Goal: Task Accomplishment & Management: Manage account settings

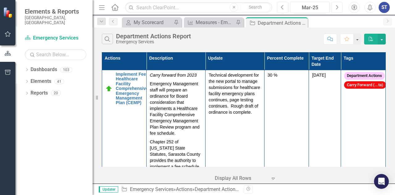
click at [340, 6] on button "Next" at bounding box center [336, 7] width 11 height 11
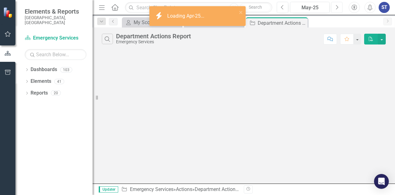
click at [340, 6] on button "Next" at bounding box center [336, 7] width 11 height 11
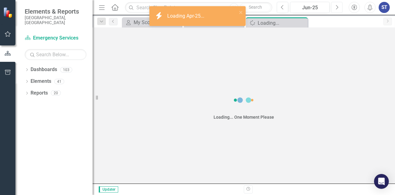
click at [340, 6] on button "Next" at bounding box center [336, 7] width 11 height 11
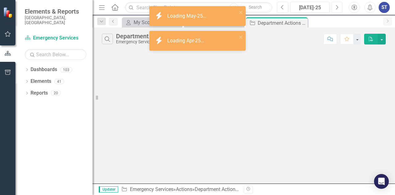
click at [340, 6] on button "Next" at bounding box center [336, 7] width 11 height 11
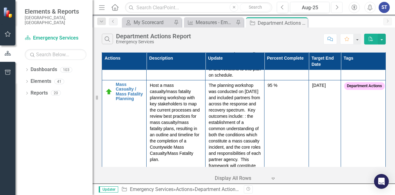
scroll to position [550, 0]
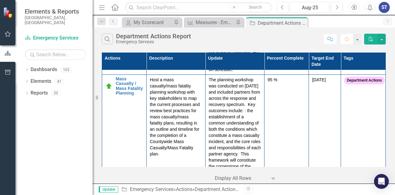
click at [225, 101] on p "The planning workshop was conducted on [DATE] and included partners from across…" at bounding box center [234, 129] width 52 height 106
click at [221, 101] on p "The planning workshop was conducted on [DATE] and included partners from across…" at bounding box center [234, 129] width 52 height 106
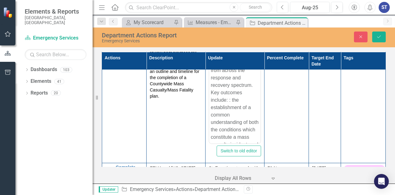
scroll to position [580, 0]
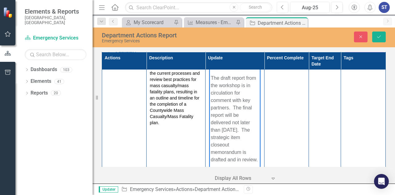
scroll to position [208, 0]
click at [381, 38] on icon "Save" at bounding box center [379, 37] width 6 height 4
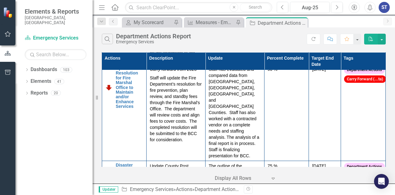
scroll to position [0, 0]
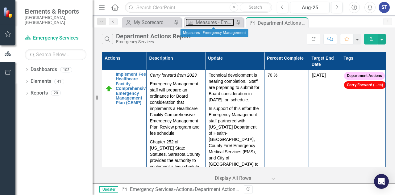
click at [217, 23] on div "Measures - Emergency Management" at bounding box center [215, 23] width 39 height 8
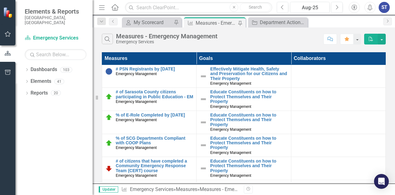
scroll to position [0, 4]
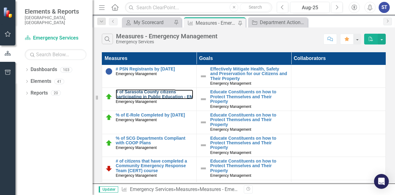
click at [142, 92] on link "# of Sarasota County citizens participating in Public Education - EM" at bounding box center [154, 94] width 77 height 10
